Goal: Information Seeking & Learning: Learn about a topic

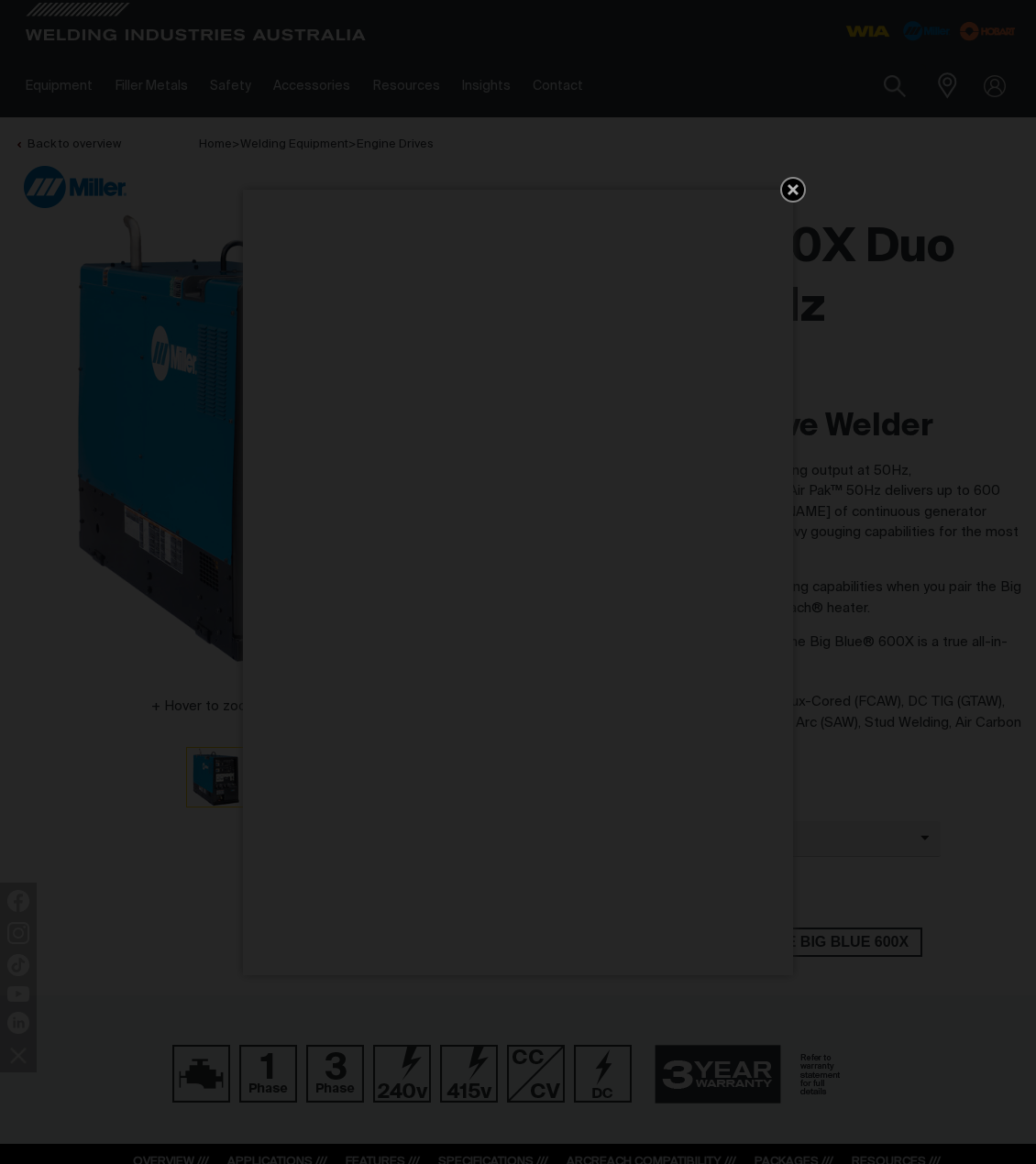
drag, startPoint x: 803, startPoint y: 188, endPoint x: 815, endPoint y: 206, distance: 21.6
click at [803, 188] on icon "Get 5 WIA Welding Guides Free!" at bounding box center [793, 190] width 22 height 22
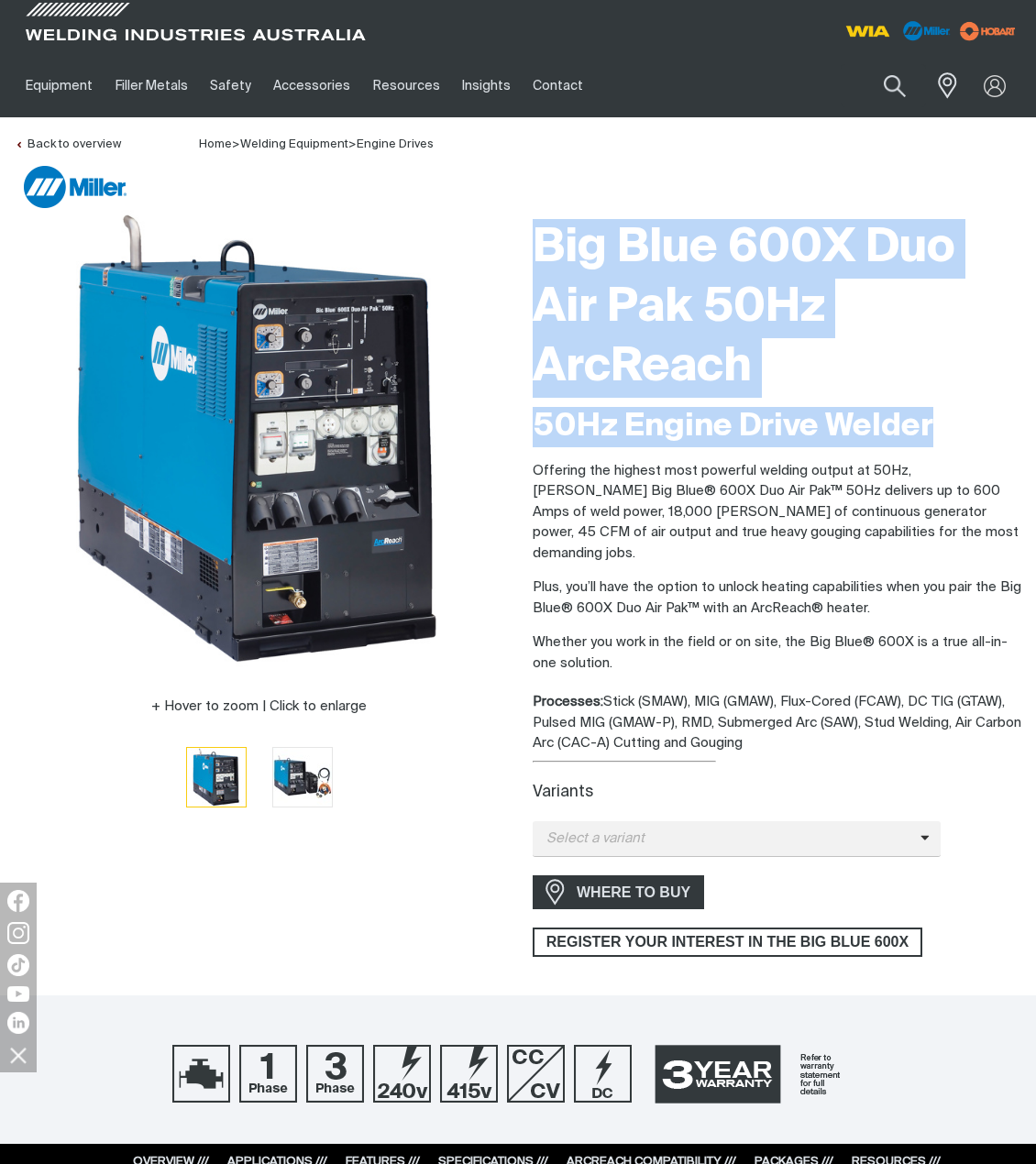
drag, startPoint x: 960, startPoint y: 430, endPoint x: 544, endPoint y: 254, distance: 451.7
click at [541, 238] on div "Big Blue 600X Duo Air Pak 50Hz ArcReach 50Hz Engine Drive Welder Offering the h…" at bounding box center [777, 583] width 489 height 747
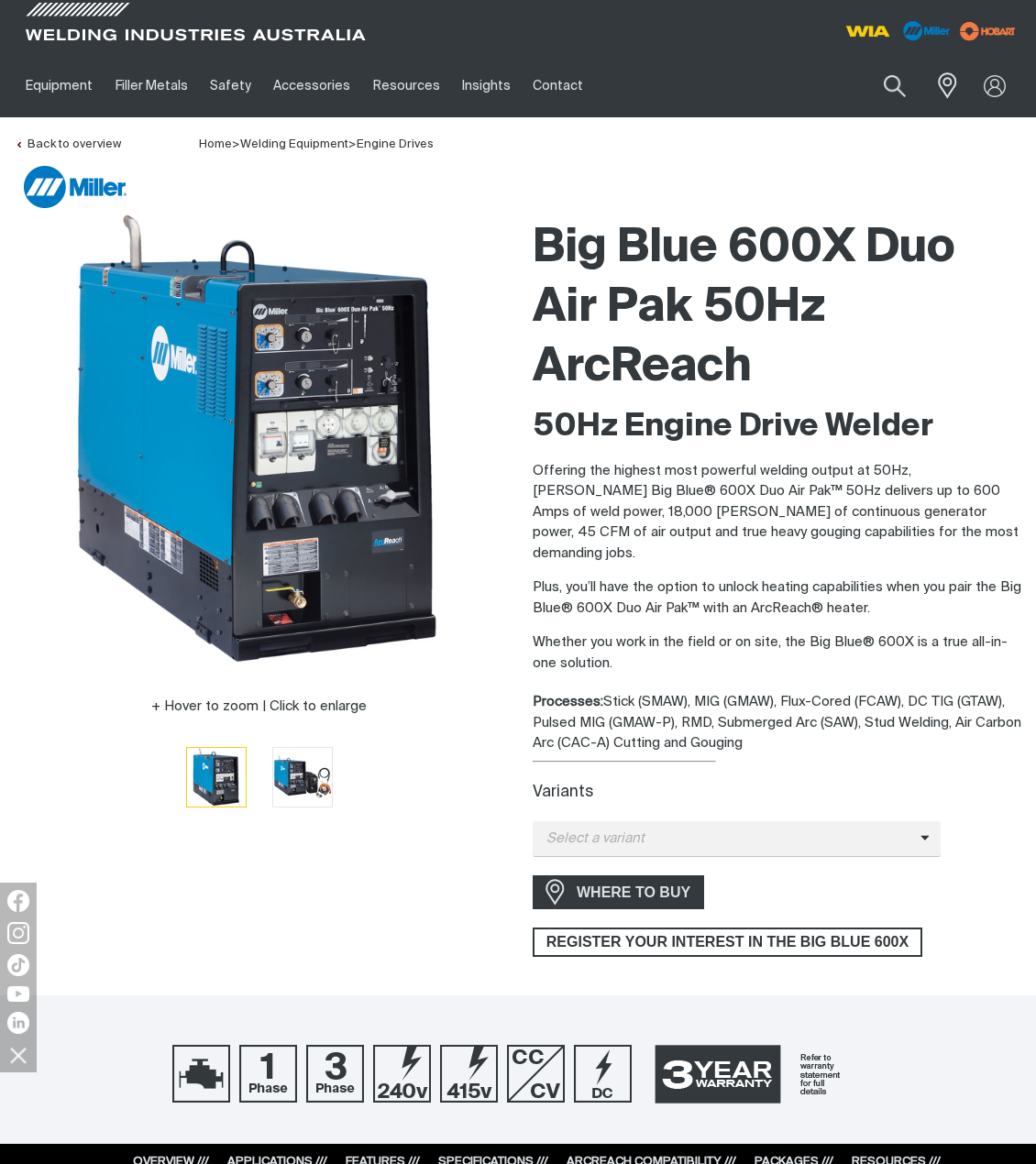
click at [672, 577] on p "Plus, you’ll have the option to unlock heating capabilities when you pair the B…" at bounding box center [777, 597] width 489 height 41
drag, startPoint x: 795, startPoint y: 728, endPoint x: 510, endPoint y: 248, distance: 558.2
click at [509, 248] on div "Hover to zoom | Click to enlarge Big Blue 600X Duo Air Pak 50Hz ArcReach 50Hz E…" at bounding box center [518, 583] width 1036 height 747
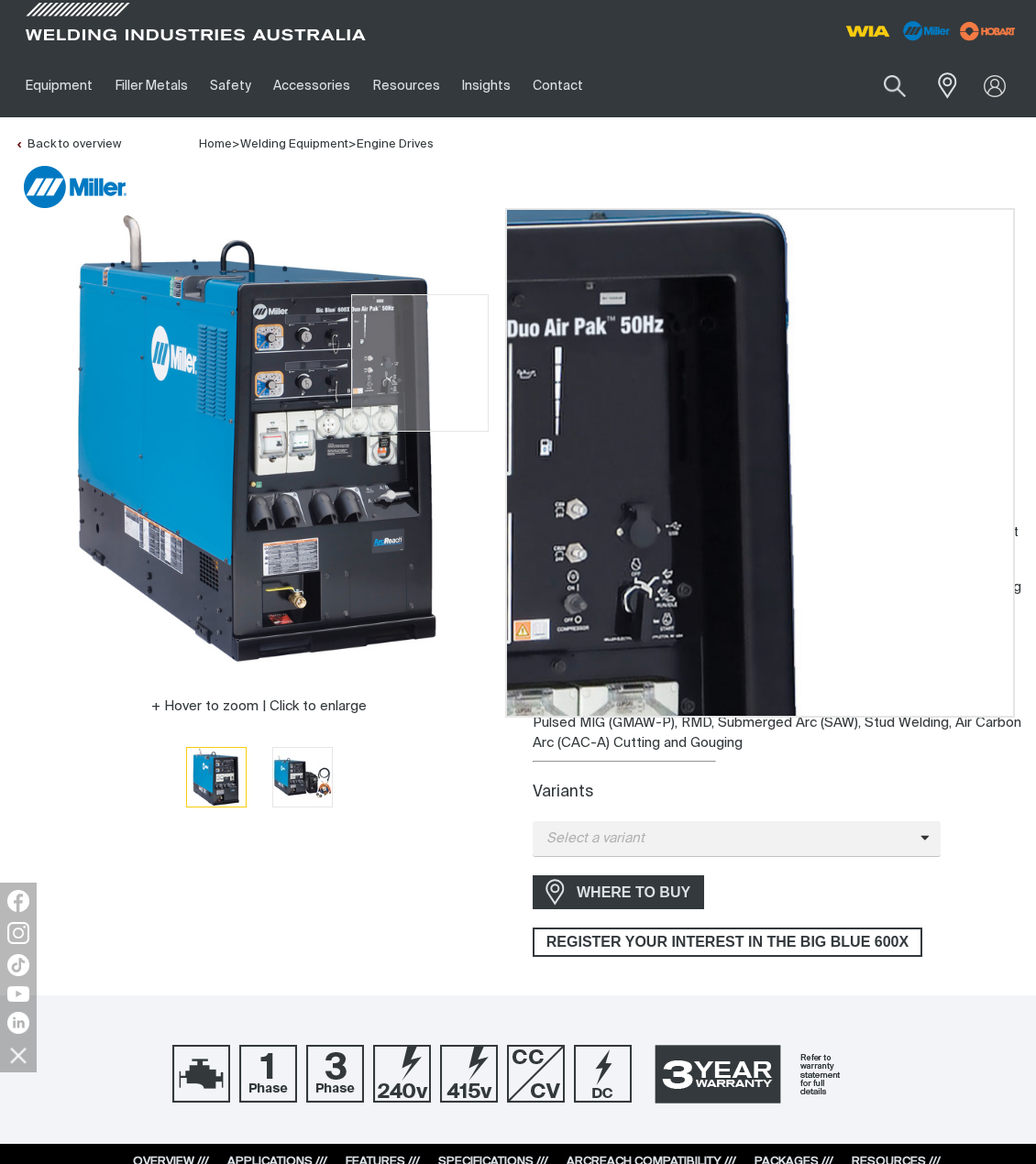
click at [466, 363] on img at bounding box center [259, 439] width 459 height 459
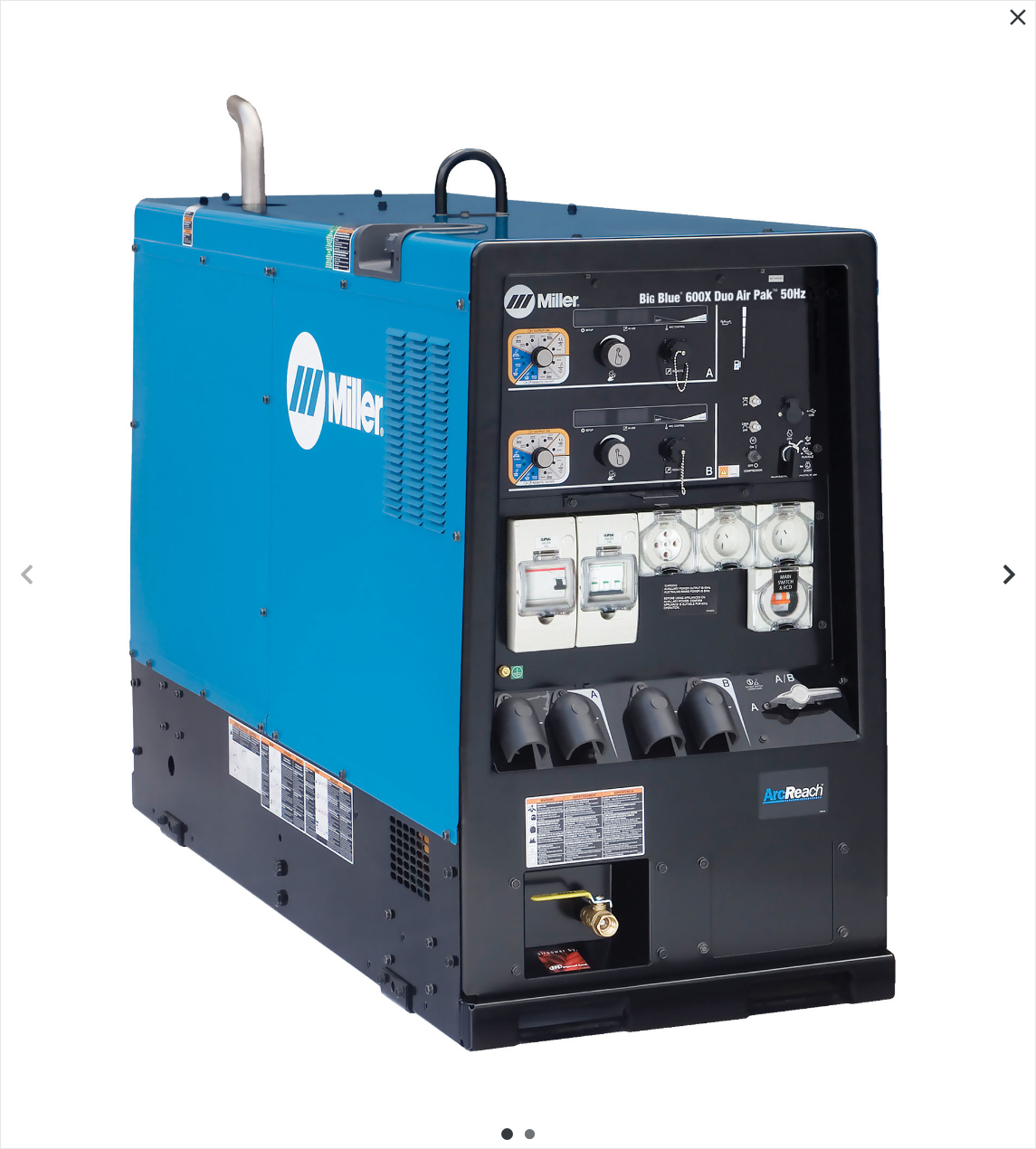
click at [1022, 15] on icon "Close pop-up overlay" at bounding box center [1018, 17] width 28 height 28
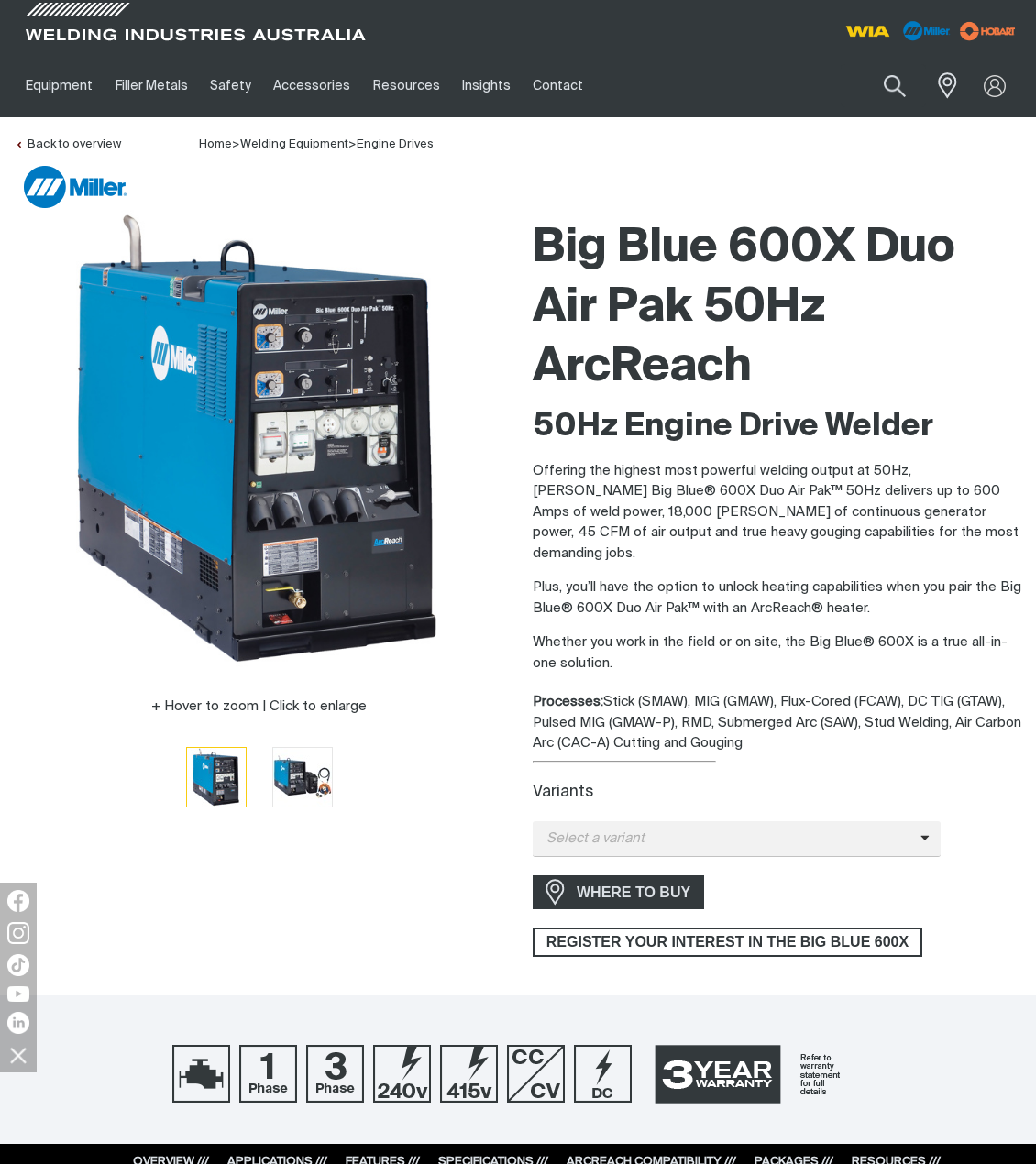
click at [752, 426] on h2 "50Hz Engine Drive Welder" at bounding box center [777, 427] width 489 height 40
click at [826, 509] on p "Offering the highest most powerful welding output at 50Hz, [PERSON_NAME] Big Bl…" at bounding box center [777, 514] width 489 height 104
click at [293, 776] on img "Go to slide 2" at bounding box center [303, 777] width 59 height 59
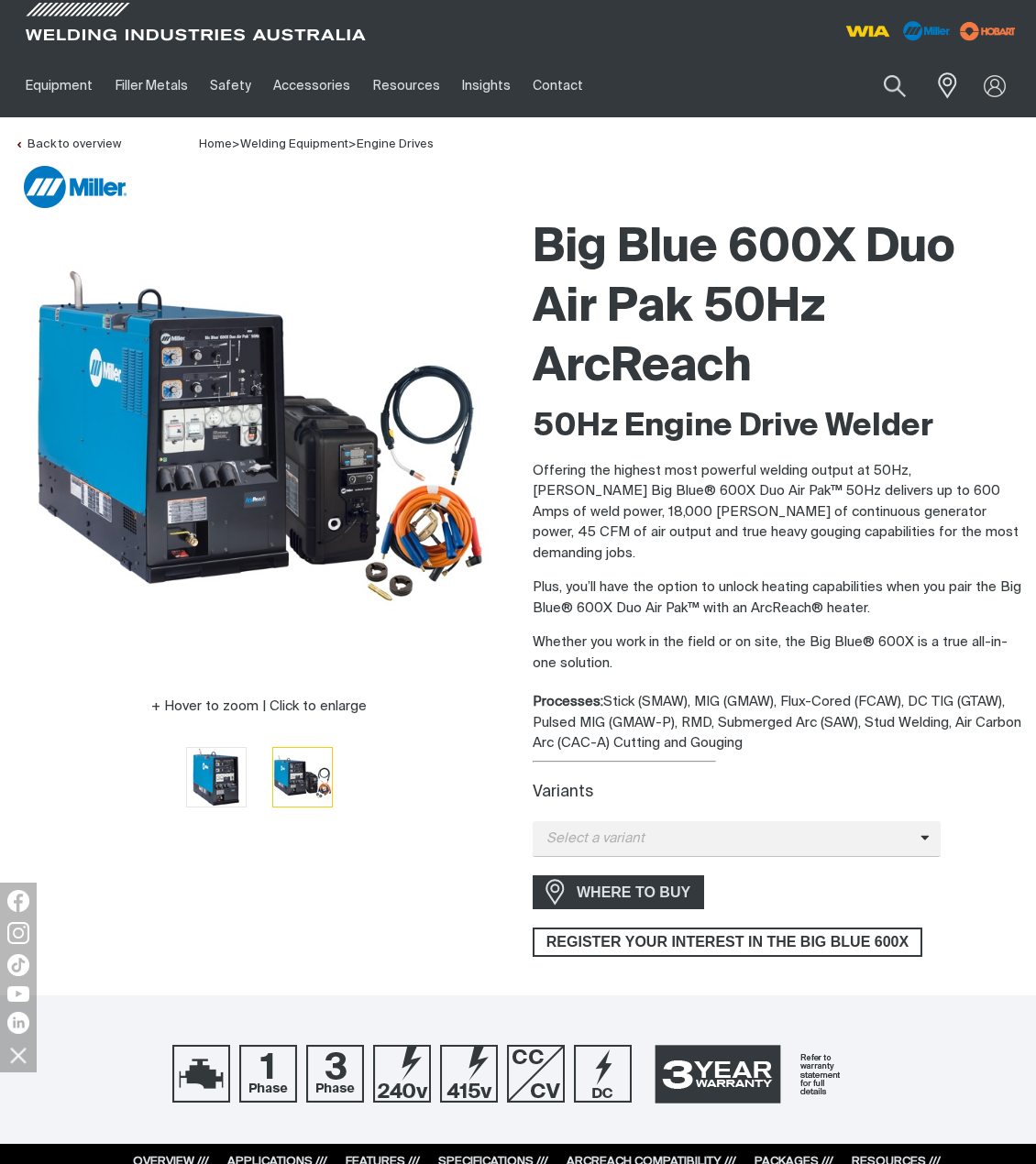
click at [789, 726] on div "Processes: Stick (SMAW), MIG (GMAW), Flux-Cored (FCAW), DC TIG (GTAW), Pulsed M…" at bounding box center [777, 723] width 489 height 63
drag, startPoint x: 790, startPoint y: 722, endPoint x: 589, endPoint y: 477, distance: 316.9
click at [591, 478] on div "Big Blue 600X Duo Air Pak 50Hz ArcReach 50Hz Engine Drive Welder Offering the h…" at bounding box center [777, 583] width 489 height 747
drag, startPoint x: 612, startPoint y: 488, endPoint x: 637, endPoint y: 507, distance: 31.4
click at [613, 488] on p "Offering the highest most powerful welding output at 50Hz, [PERSON_NAME] Big Bl…" at bounding box center [777, 514] width 489 height 104
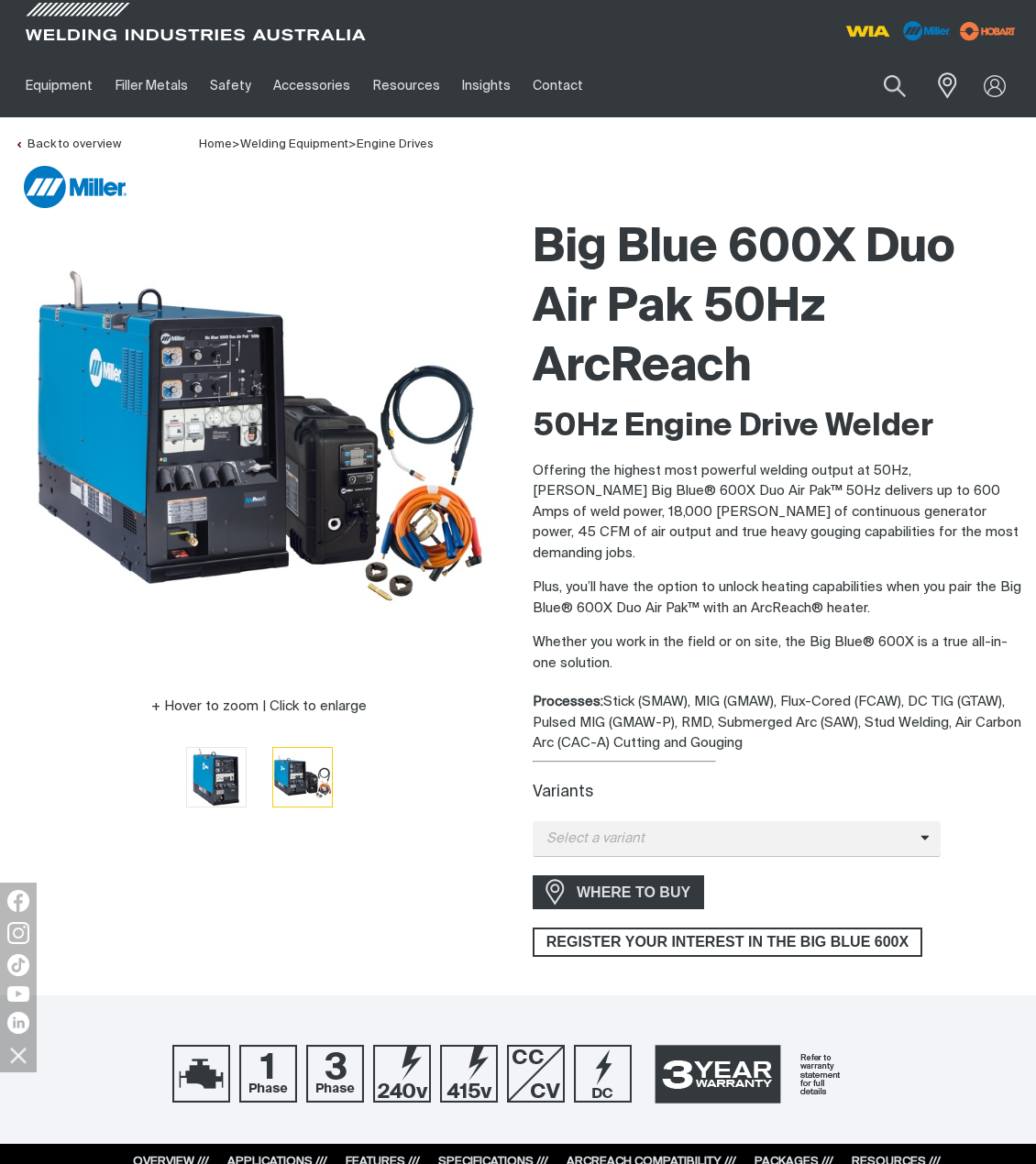
click at [744, 633] on p "Whether you work in the field or on site, the Big Blue® 600X is a true all-in-o…" at bounding box center [777, 653] width 489 height 41
click at [200, 889] on div "Hover to zoom | Click to enlarge" at bounding box center [258, 583] width 489 height 747
